Goal: Task Accomplishment & Management: Manage account settings

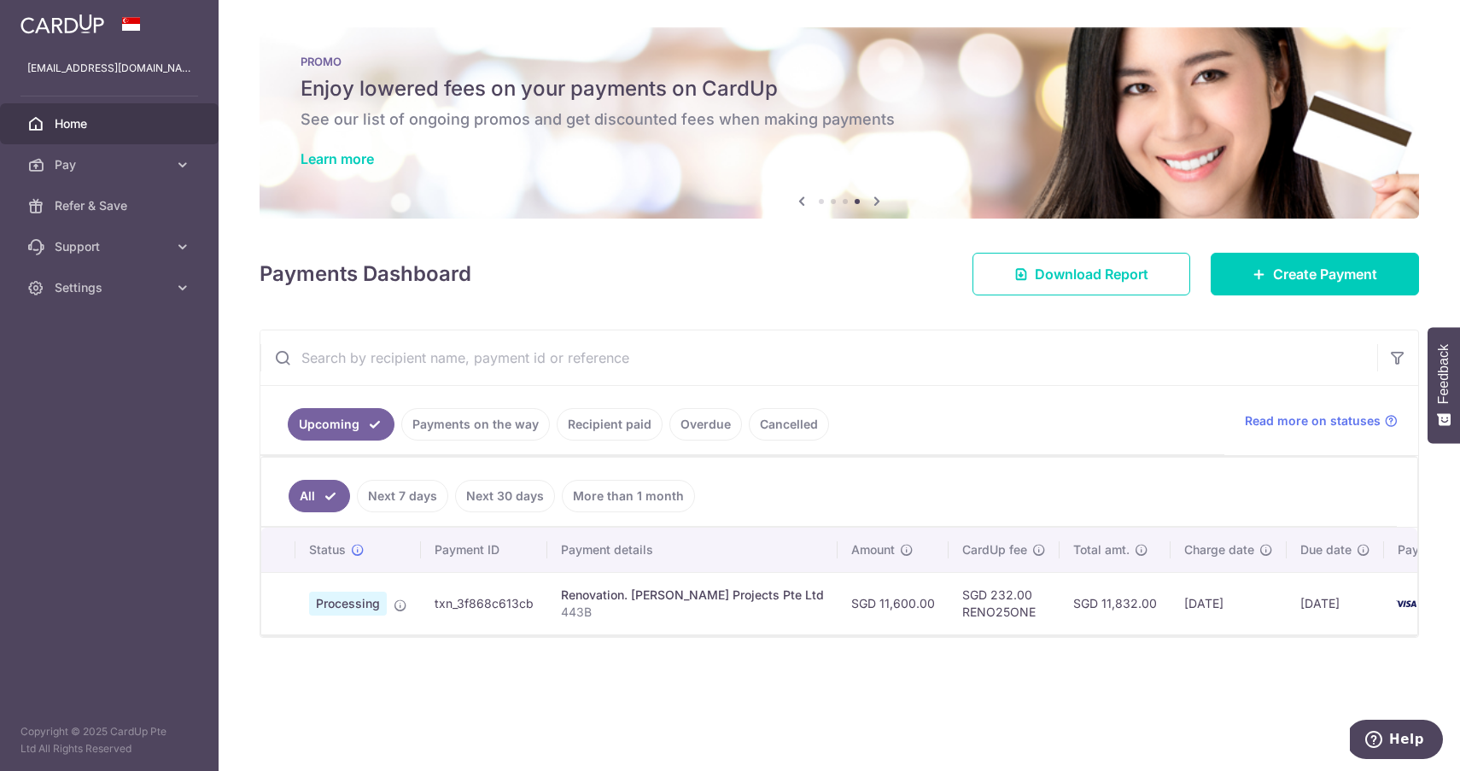
scroll to position [0, 29]
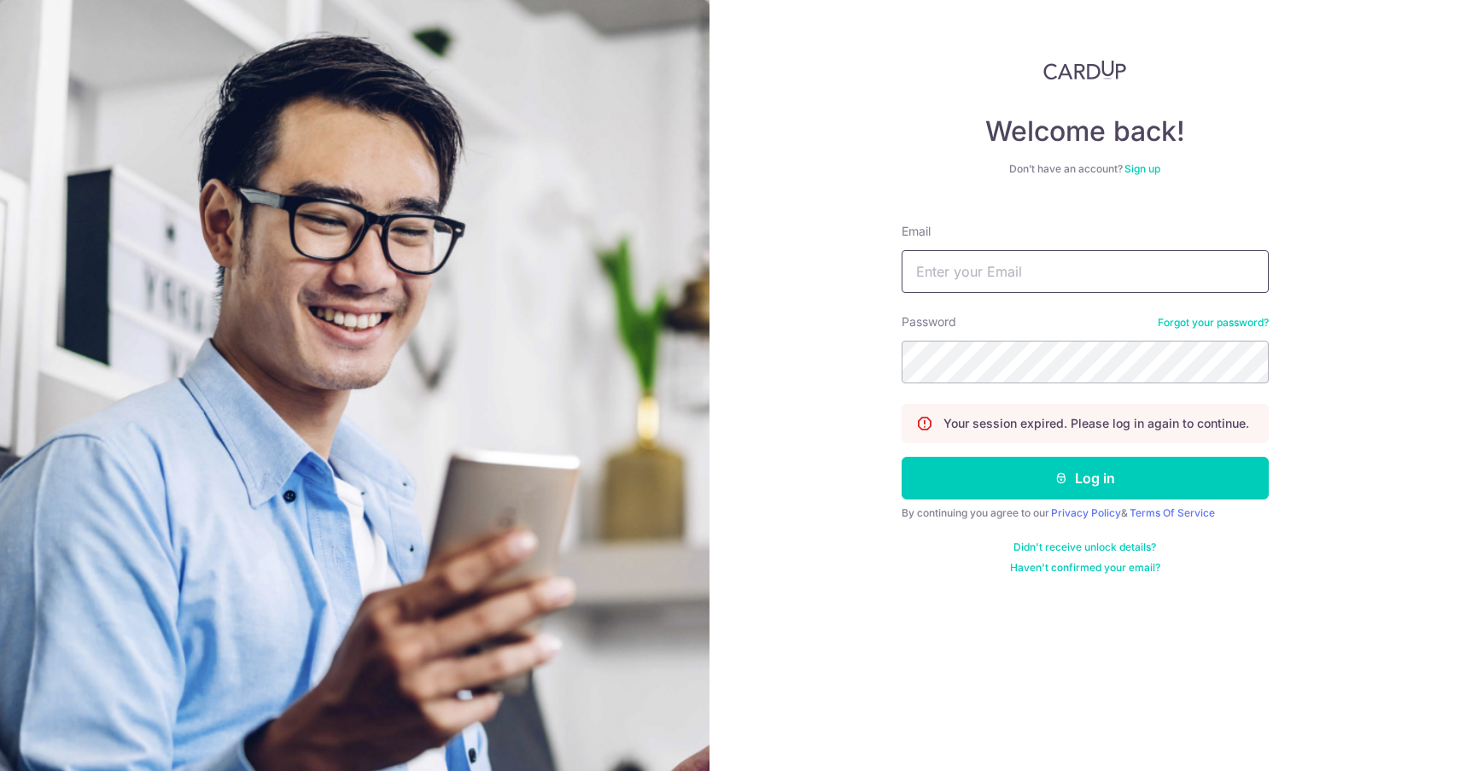
click at [1045, 271] on input "Email" at bounding box center [1085, 271] width 367 height 43
type input "[EMAIL_ADDRESS][DOMAIN_NAME]"
click at [902, 457] on button "Log in" at bounding box center [1085, 478] width 367 height 43
